Goal: Task Accomplishment & Management: Complete application form

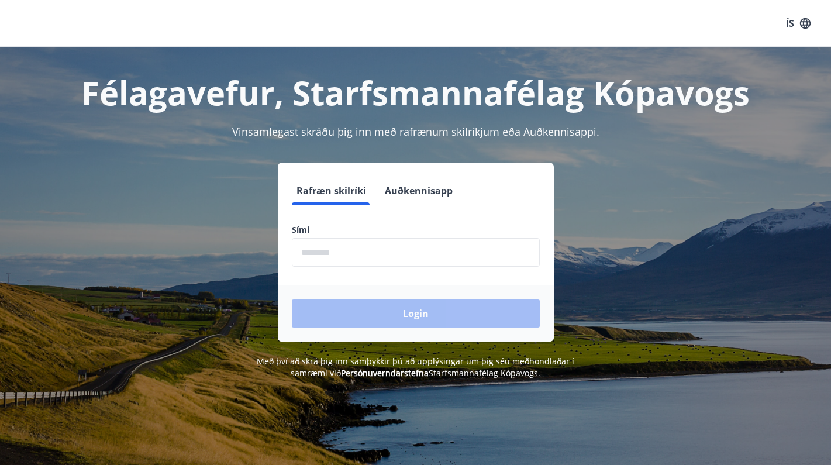
click at [383, 253] on input "phone" at bounding box center [416, 252] width 248 height 29
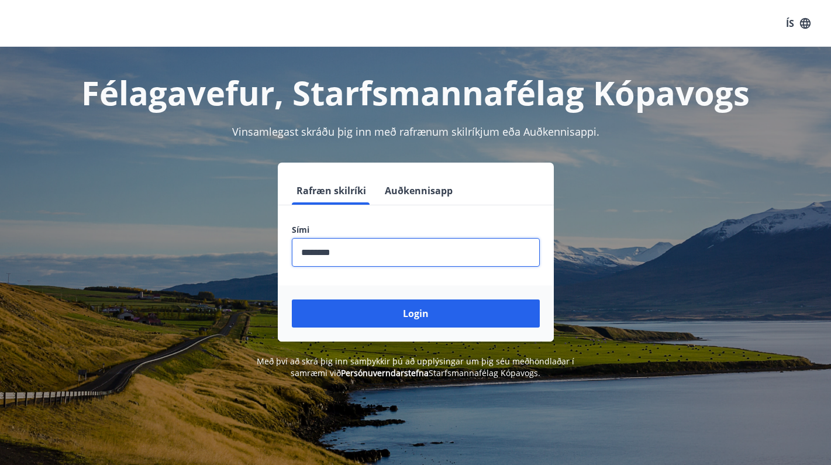
type input "********"
click at [415, 314] on button "Login" at bounding box center [416, 314] width 248 height 28
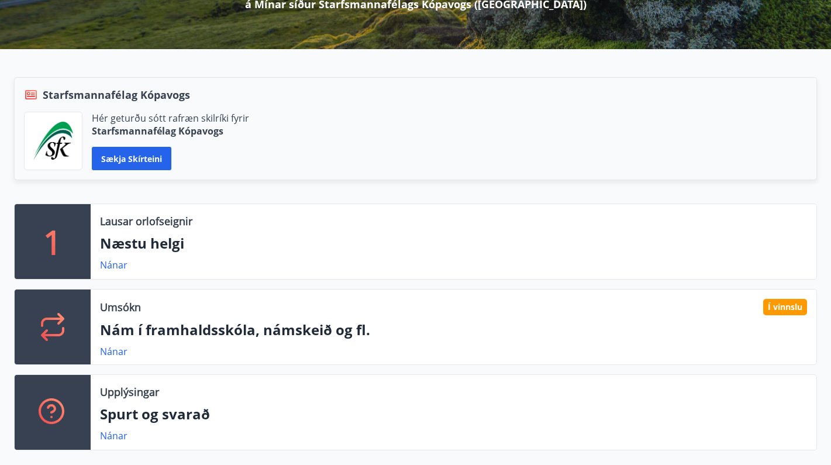
scroll to position [238, 0]
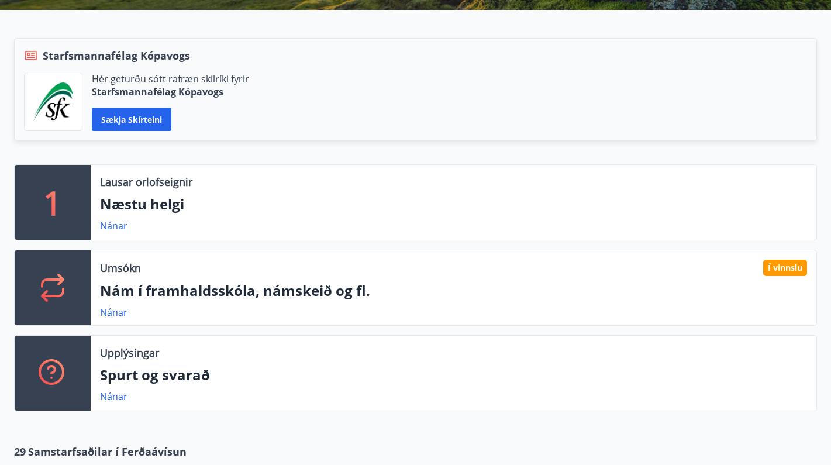
click at [234, 286] on p "Nám í framhaldsskóla, námskeið og fl." at bounding box center [453, 291] width 707 height 20
click at [110, 314] on link "Nánar" at bounding box center [113, 312] width 27 height 13
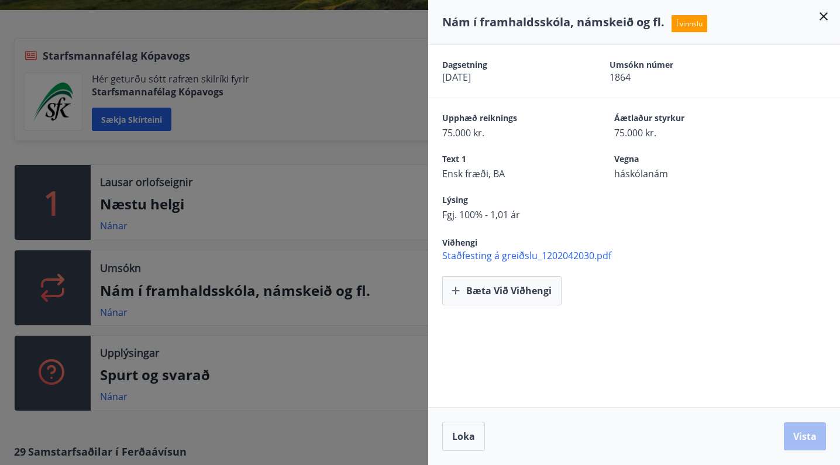
click at [377, 224] on div at bounding box center [420, 232] width 840 height 465
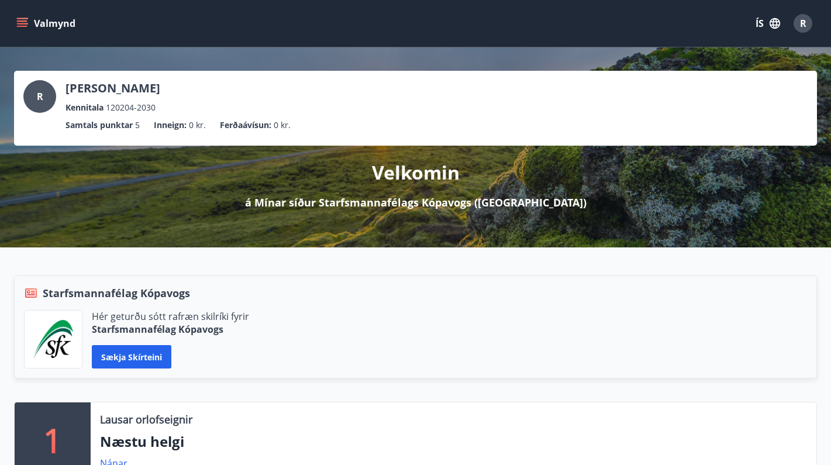
scroll to position [0, 0]
click at [39, 18] on button "Valmynd" at bounding box center [47, 23] width 66 height 21
